Goal: Use online tool/utility: Utilize a website feature to perform a specific function

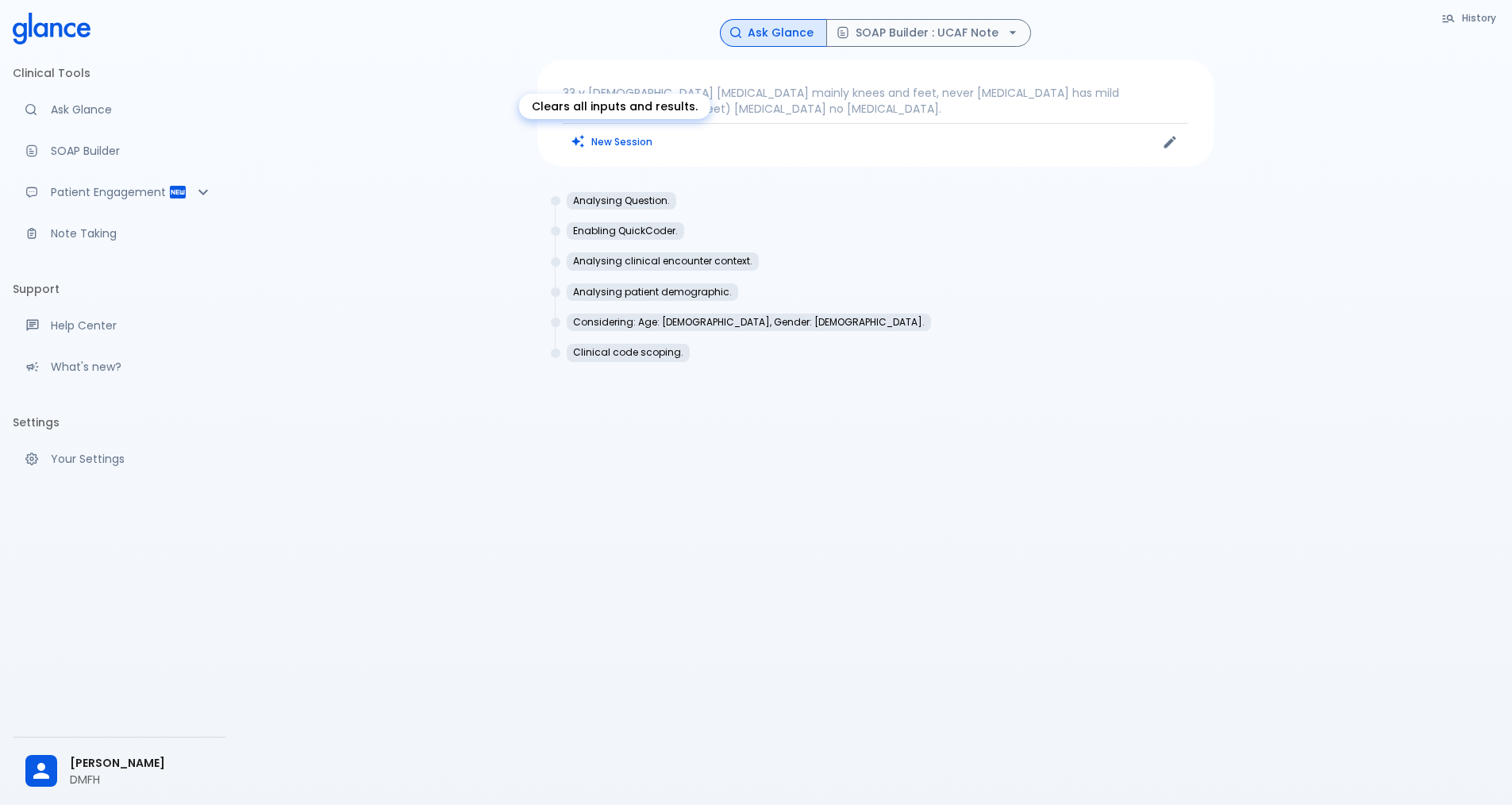
click at [649, 143] on button "New Session" at bounding box center [612, 142] width 99 height 23
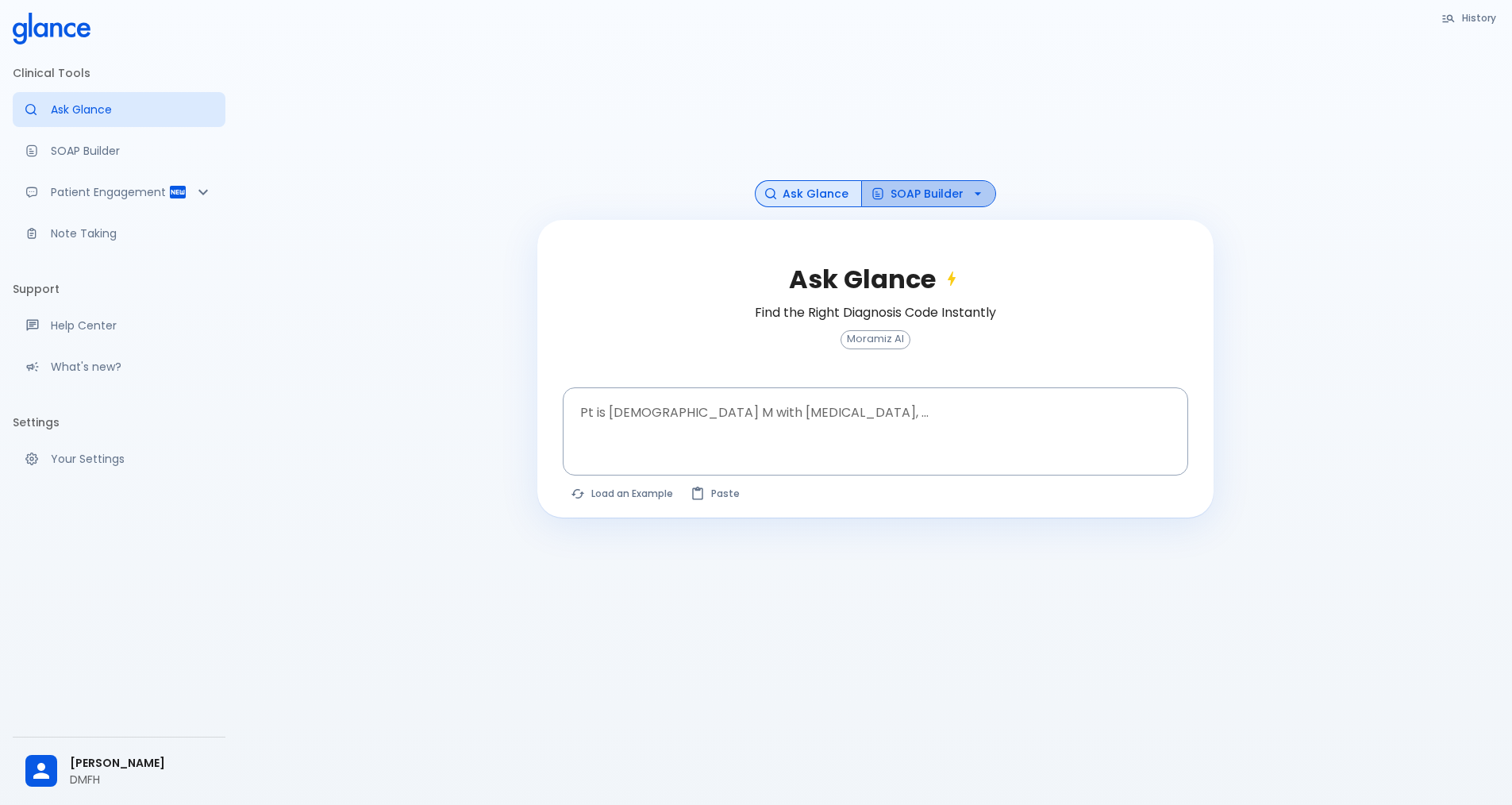
click at [963, 195] on button "SOAP Builder" at bounding box center [929, 194] width 135 height 28
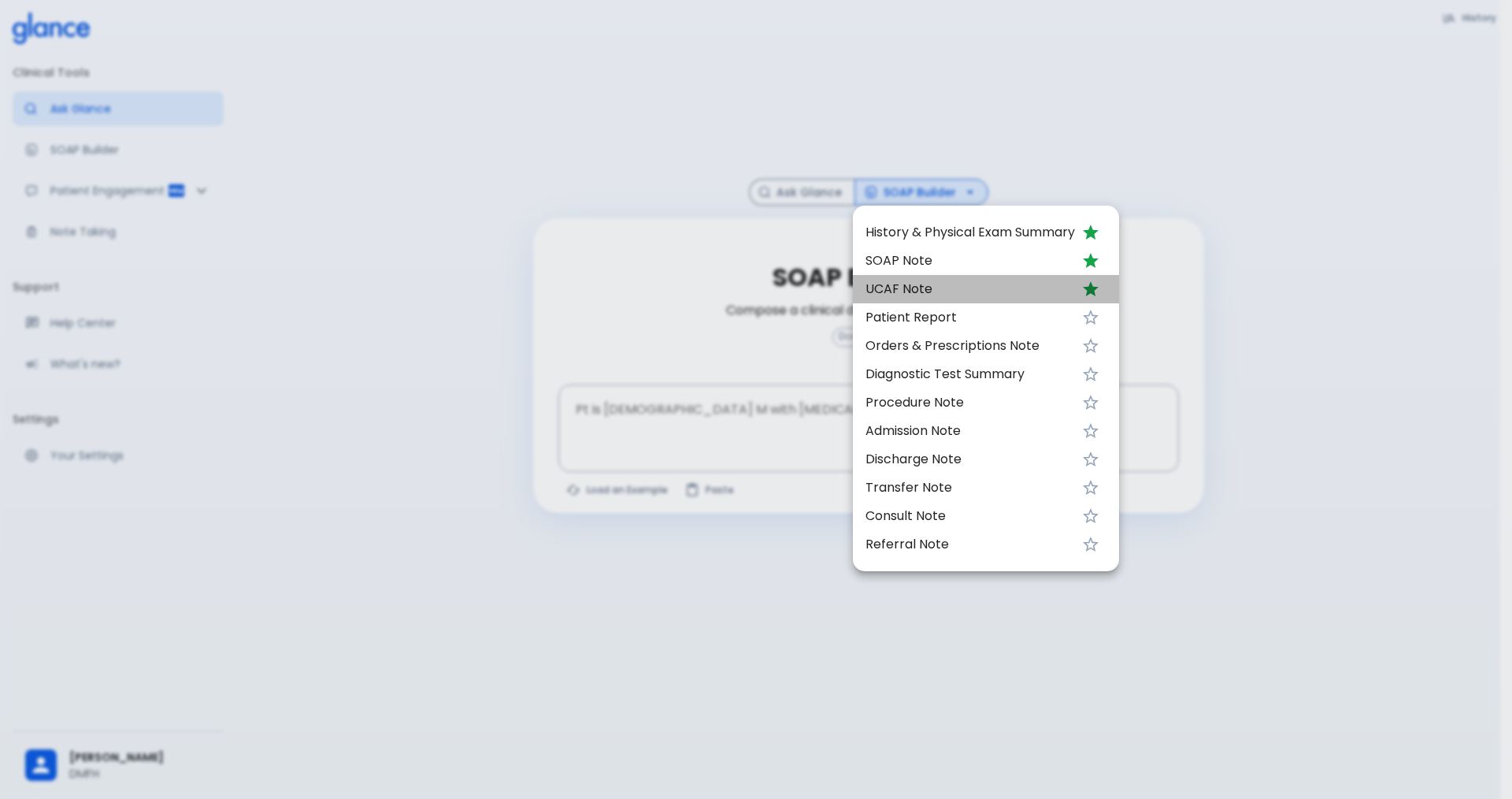
click at [926, 291] on span "UCAF Note" at bounding box center [970, 289] width 210 height 19
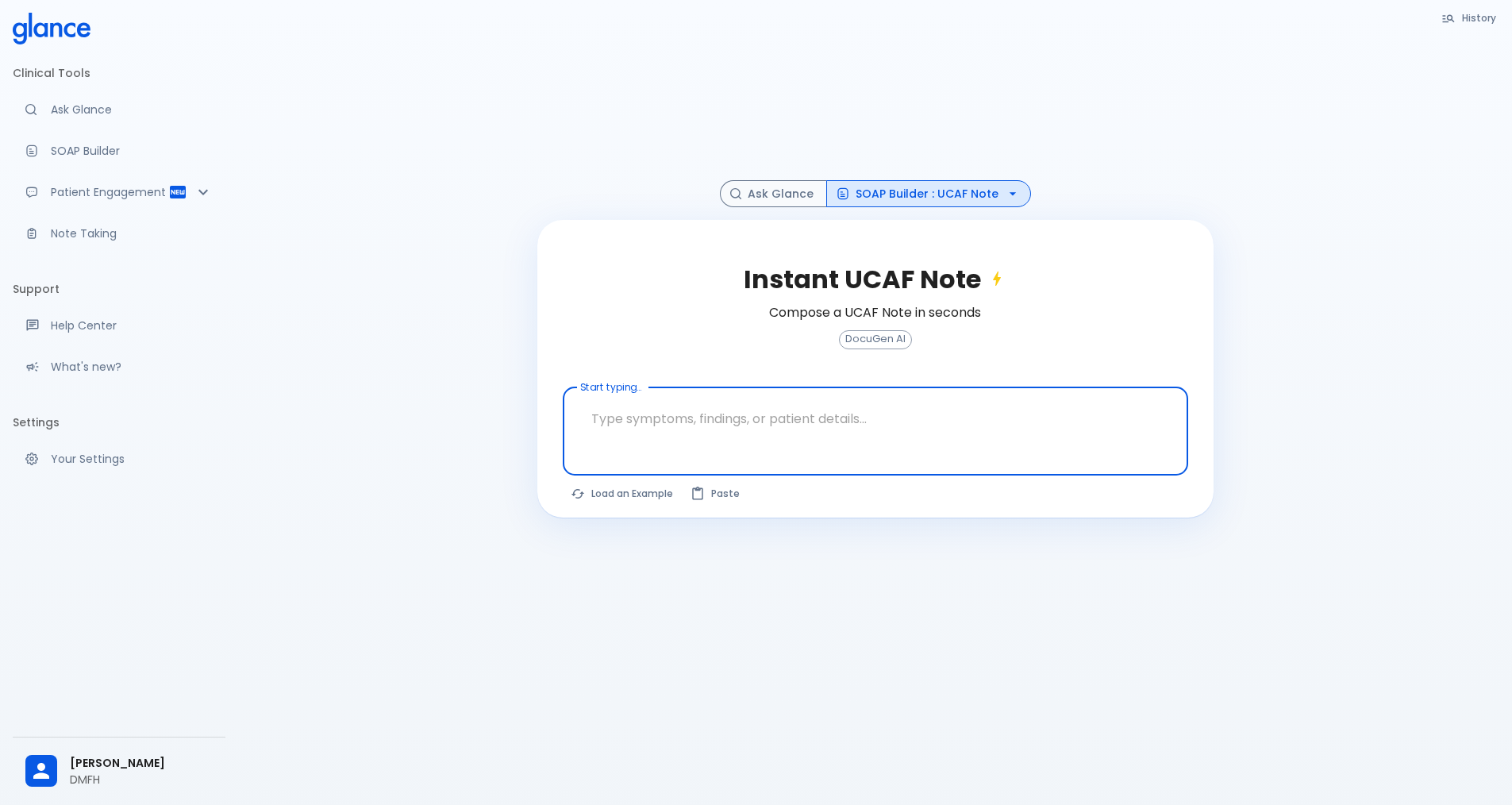
click at [860, 423] on textarea "Start typing..." at bounding box center [875, 418] width 603 height 50
click at [662, 425] on textarea "38 y [DEMOGRAPHIC_DATA]" at bounding box center [875, 418] width 603 height 50
click at [678, 420] on textarea "38 y [DEMOGRAPHIC_DATA]," at bounding box center [875, 418] width 603 height 50
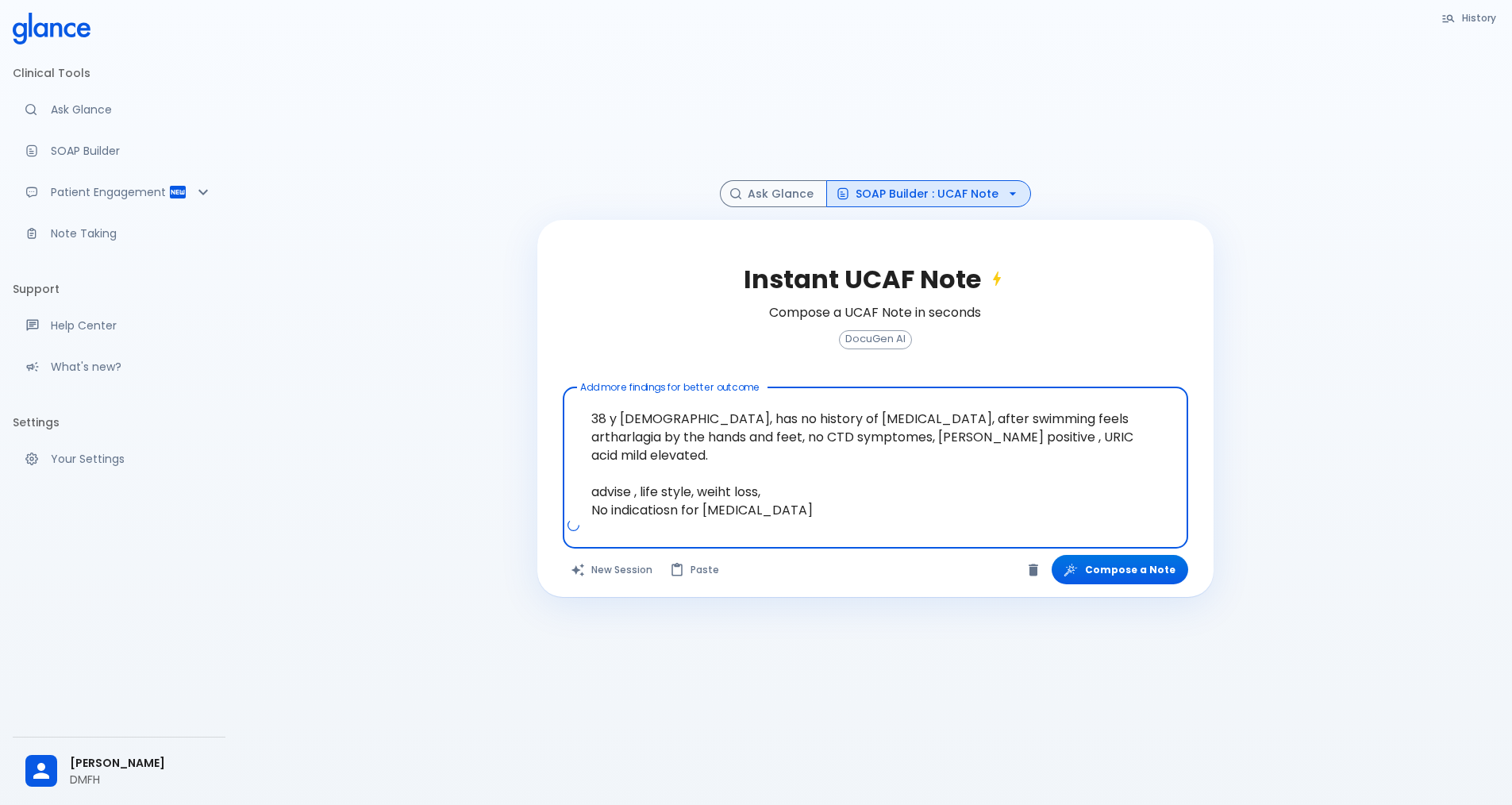
click at [807, 488] on textarea "38 y [DEMOGRAPHIC_DATA], has no history of [MEDICAL_DATA], after swimming feels…" at bounding box center [875, 454] width 603 height 123
click at [588, 474] on textarea "38 y [DEMOGRAPHIC_DATA], has no history of [MEDICAL_DATA], after swimming feels…" at bounding box center [875, 454] width 603 height 123
type textarea "38 y [DEMOGRAPHIC_DATA], has no history of [MEDICAL_DATA], after swimming feels…"
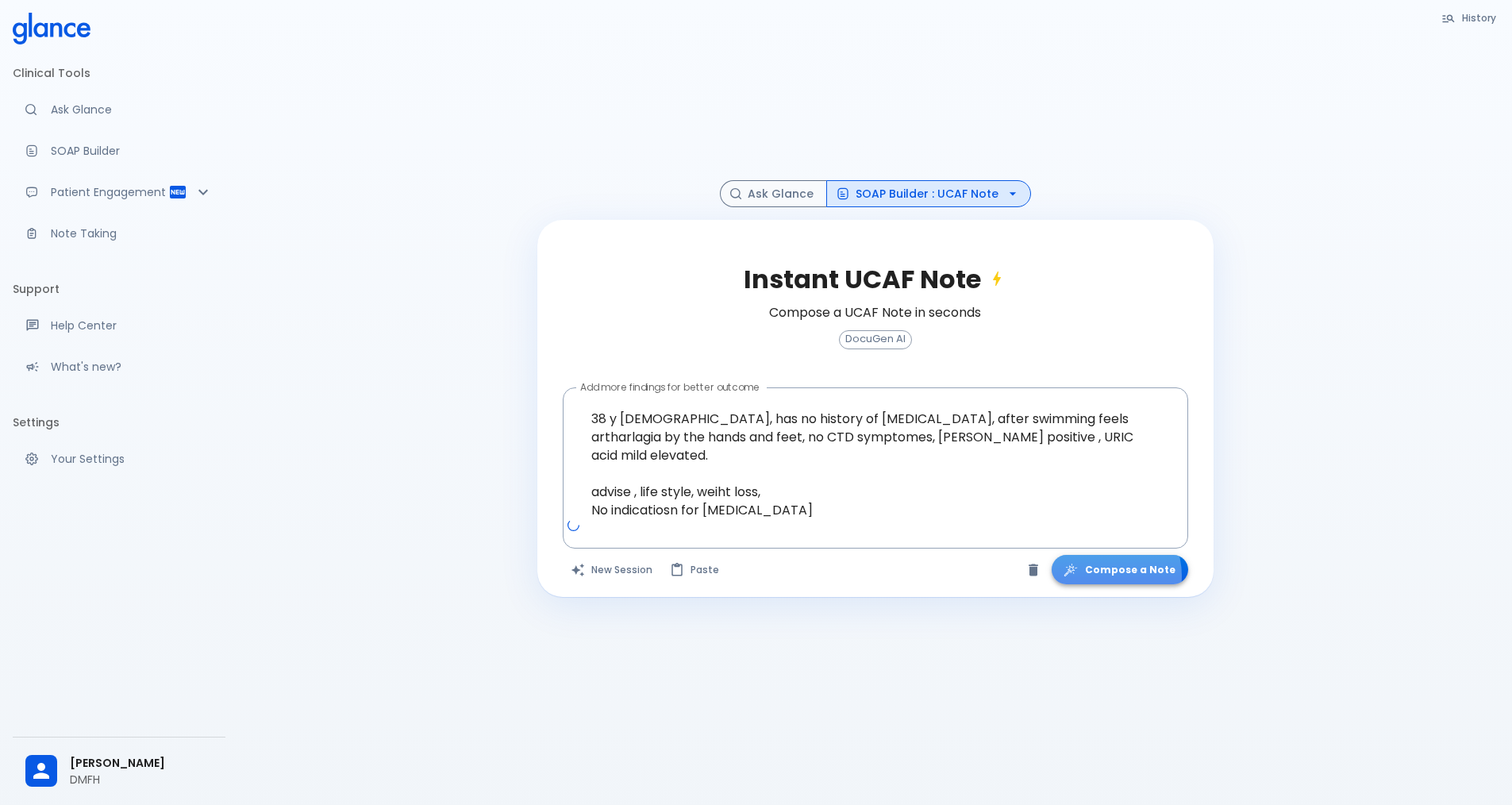
click at [1108, 575] on button "Compose a Note" at bounding box center [1120, 569] width 137 height 30
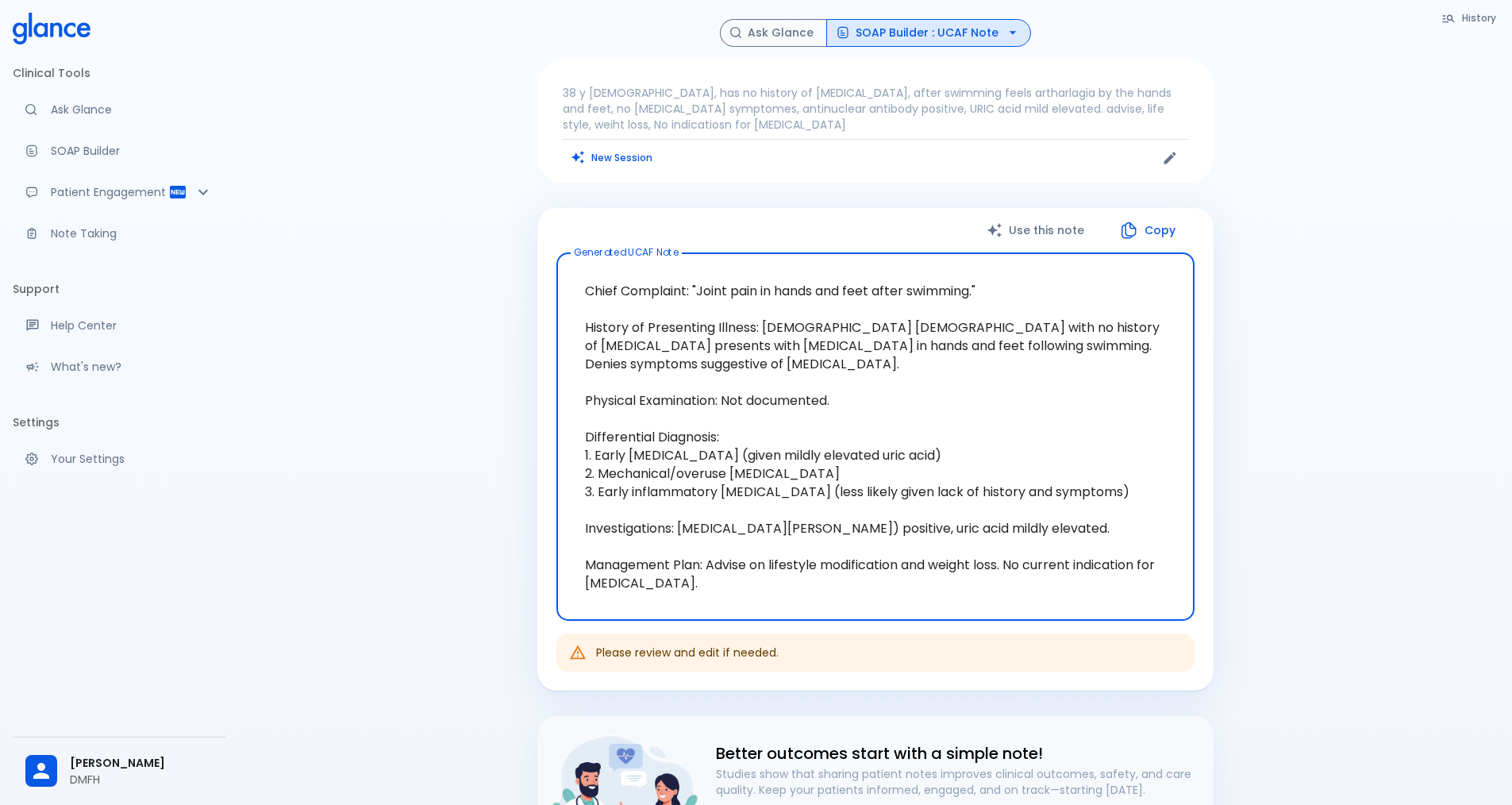
drag, startPoint x: 699, startPoint y: 591, endPoint x: 585, endPoint y: 285, distance: 326.5
click at [585, 285] on textarea "Chief Complaint: "Joint pain in hands and feet after swimming." History of Pres…" at bounding box center [876, 437] width 616 height 342
